Goal: Communication & Community: Share content

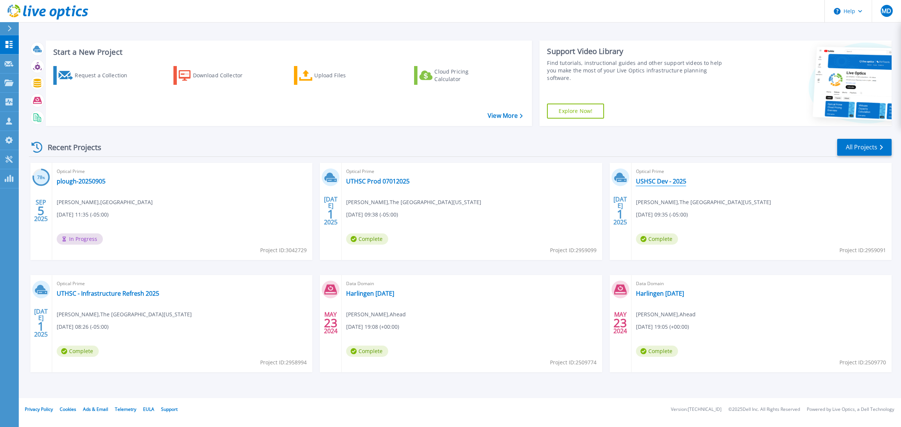
click at [664, 181] on link "USHSC Dev - 2025" at bounding box center [661, 181] width 50 height 8
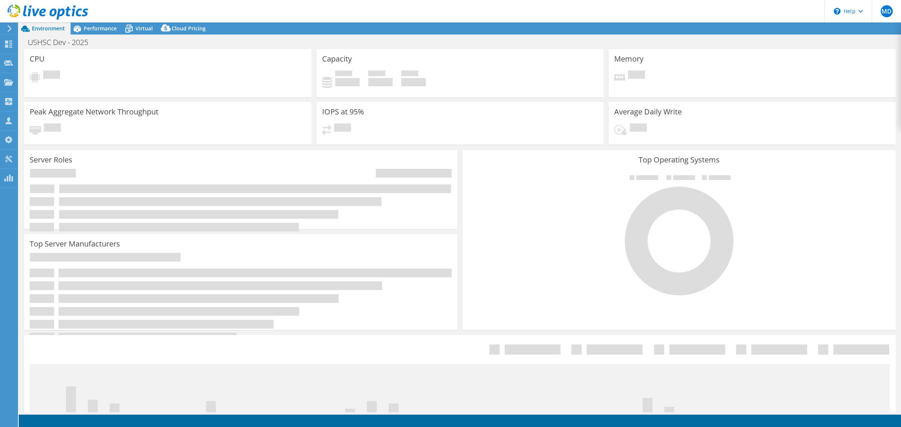
select select "USD"
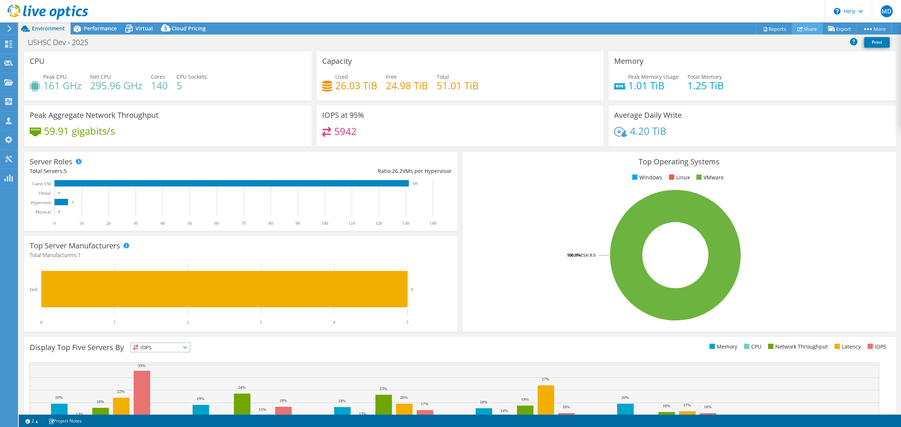
click at [809, 27] on link "Share" at bounding box center [806, 29] width 31 height 12
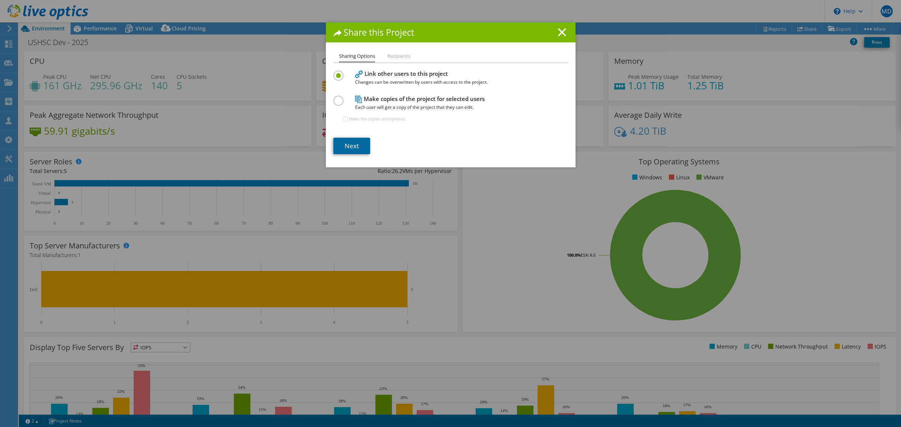
click at [344, 143] on link "Next" at bounding box center [351, 146] width 37 height 17
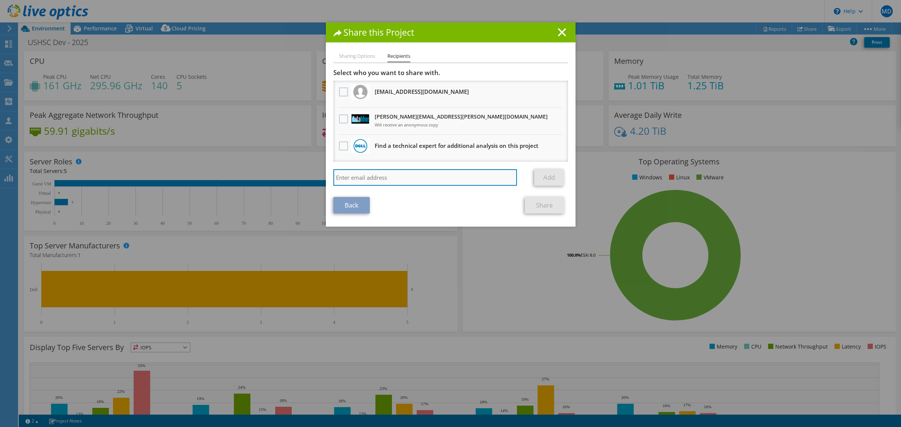
click at [418, 179] on input "search" at bounding box center [425, 177] width 184 height 17
paste input "[PERSON_NAME][EMAIL_ADDRESS][PERSON_NAME][DOMAIN_NAME]"
type input "[PERSON_NAME][EMAIL_ADDRESS][PERSON_NAME][DOMAIN_NAME]"
click at [544, 180] on link "Add" at bounding box center [549, 177] width 30 height 17
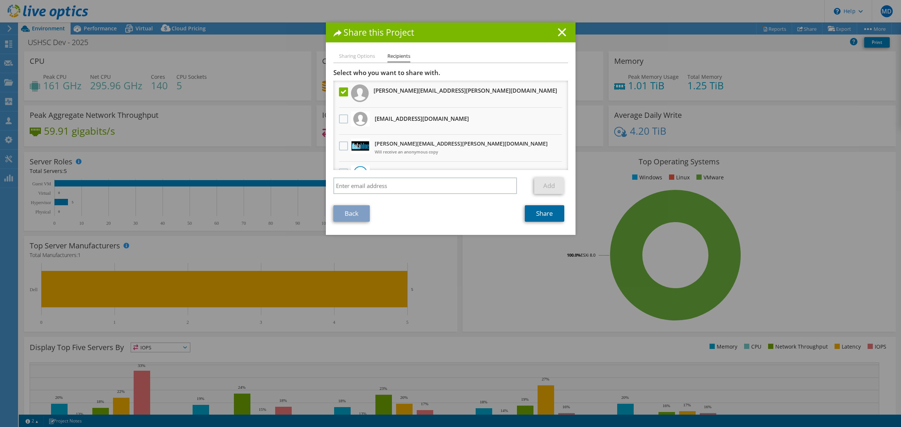
click at [546, 214] on link "Share" at bounding box center [544, 213] width 39 height 17
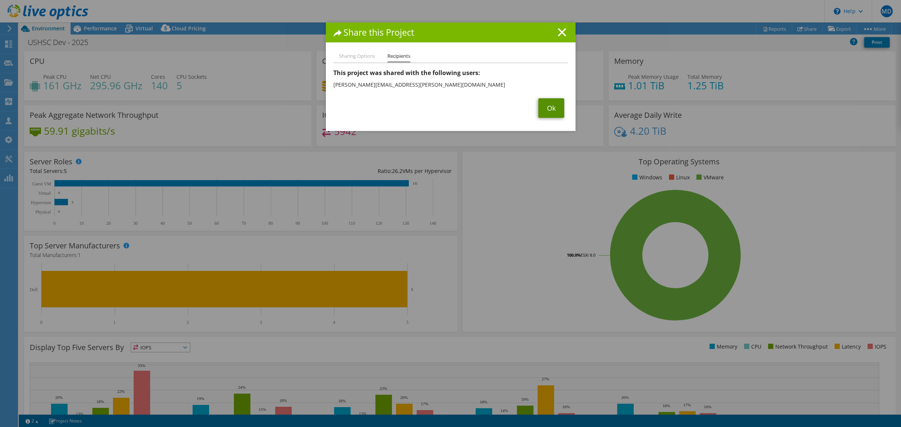
click at [543, 109] on link "Ok" at bounding box center [551, 108] width 26 height 20
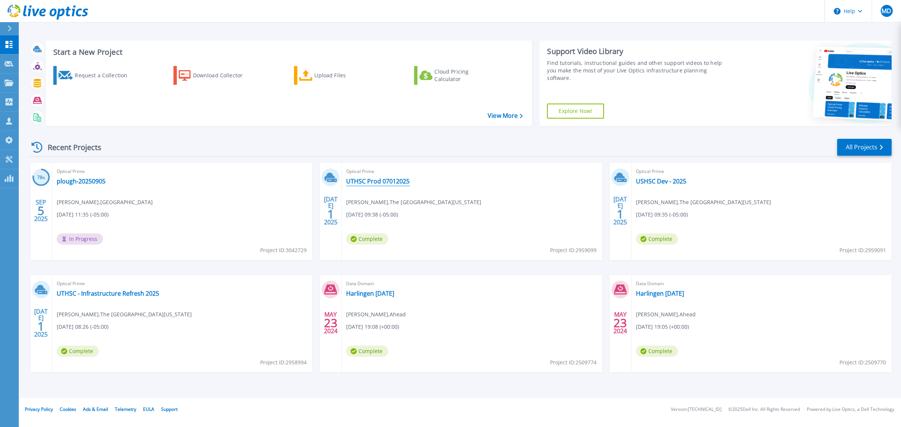
click at [376, 183] on link "UTHSC Prod 07012025" at bounding box center [377, 181] width 63 height 8
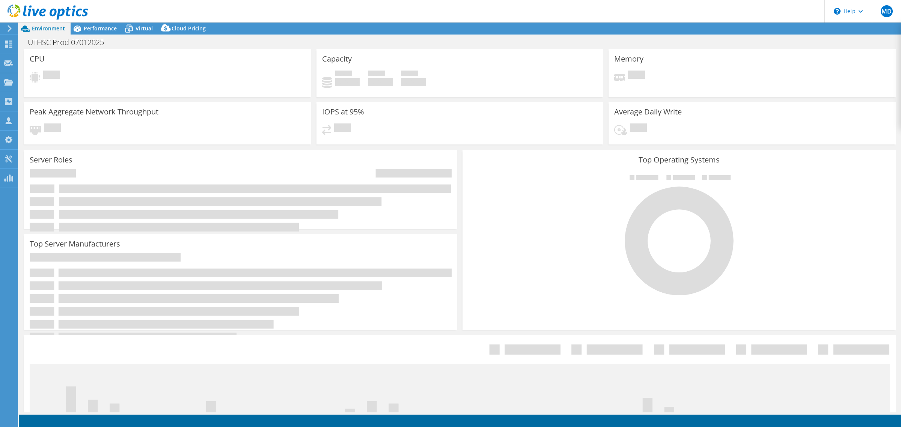
select select "USD"
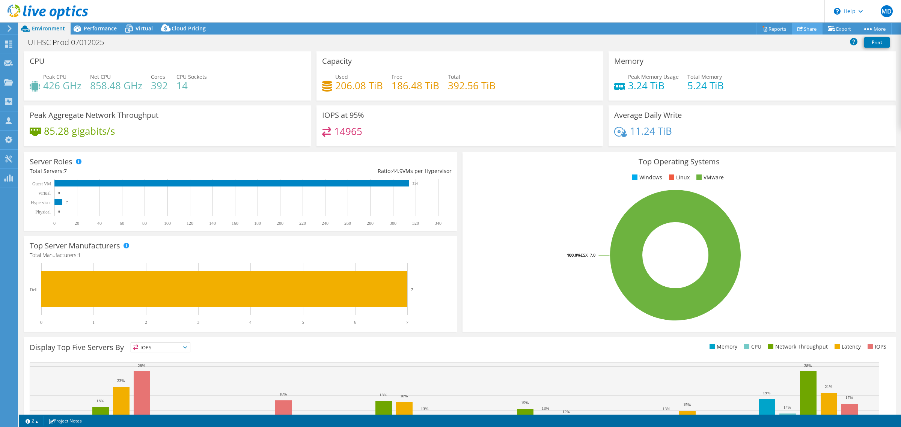
click at [800, 26] on link "Share" at bounding box center [806, 29] width 31 height 12
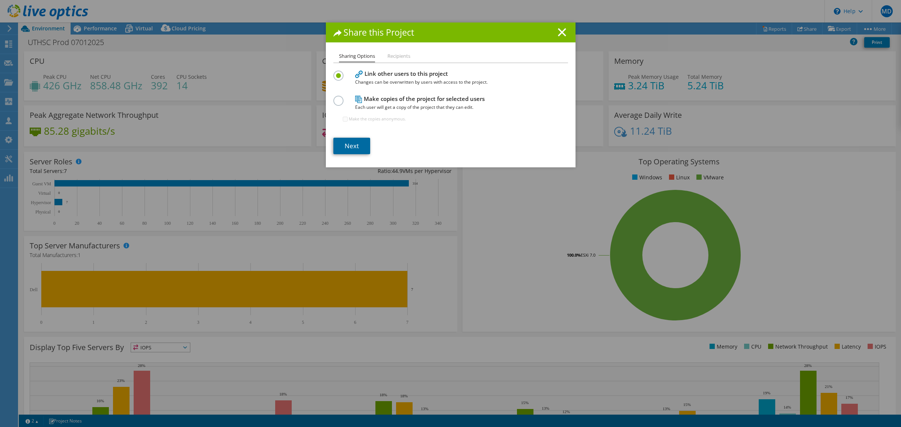
click at [355, 141] on link "Next" at bounding box center [351, 146] width 37 height 17
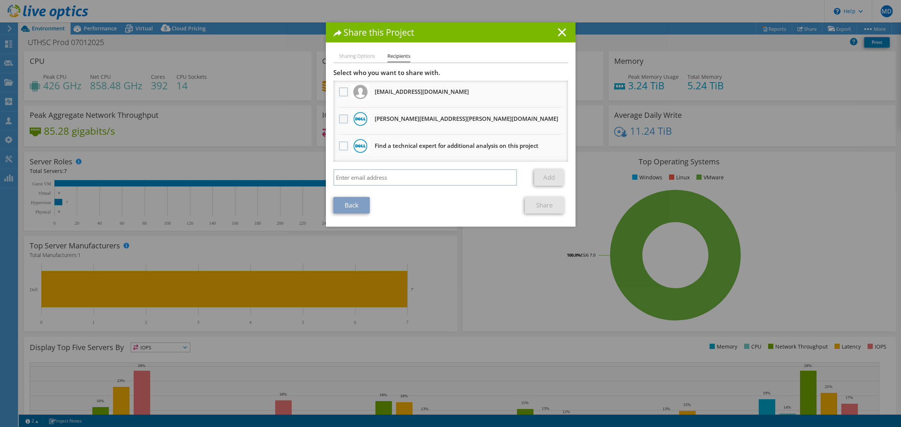
click at [343, 118] on label at bounding box center [344, 118] width 11 height 9
click at [0, 0] on input "checkbox" at bounding box center [0, 0] width 0 height 0
click at [539, 201] on link "Share" at bounding box center [544, 205] width 39 height 17
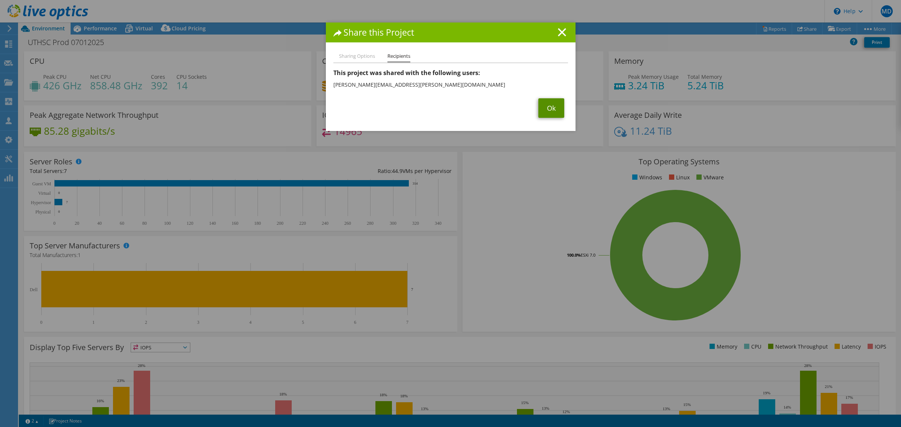
click at [543, 107] on link "Ok" at bounding box center [551, 108] width 26 height 20
